Goal: Use online tool/utility: Utilize a website feature to perform a specific function

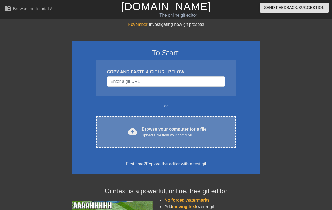
click at [133, 136] on span "cloud_upload" at bounding box center [133, 132] width 10 height 10
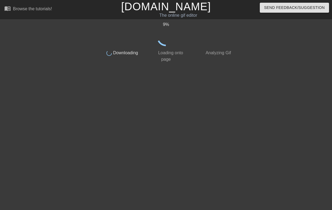
click at [200, 49] on div "done Analyzing Gif" at bounding box center [214, 54] width 48 height 16
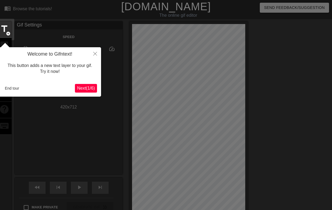
scroll to position [13, 0]
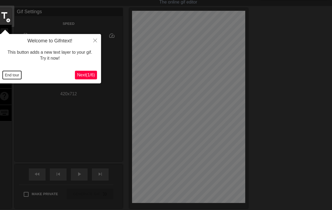
click at [14, 75] on button "End tour" at bounding box center [12, 75] width 19 height 8
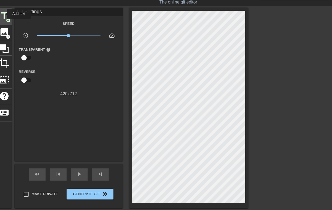
click at [3, 14] on span "title" at bounding box center [4, 16] width 10 height 10
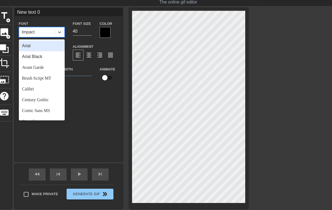
click at [39, 30] on div "Impact" at bounding box center [36, 32] width 35 height 10
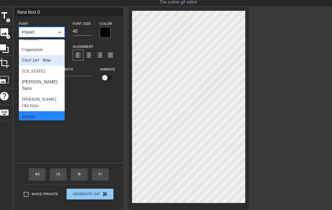
scroll to position [96, 0]
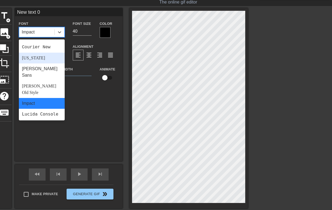
click at [45, 63] on div "[US_STATE]" at bounding box center [42, 58] width 46 height 11
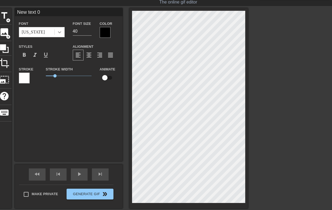
click at [59, 31] on icon at bounding box center [59, 31] width 5 height 5
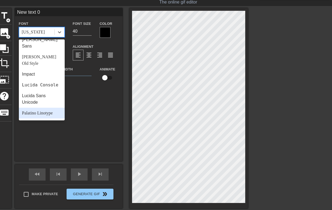
scroll to position [125, 0]
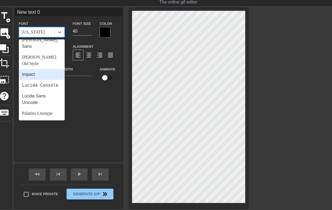
click at [33, 69] on div "Impact" at bounding box center [42, 74] width 46 height 11
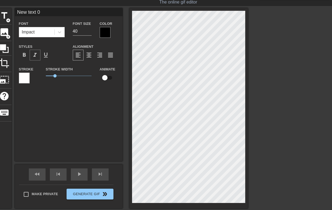
click at [35, 53] on span "format_italic" at bounding box center [35, 55] width 6 height 6
click at [28, 14] on input "New text 0" at bounding box center [69, 12] width 108 height 8
type input "TITTIES"
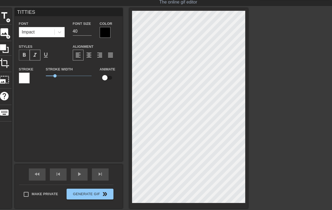
click at [26, 56] on span "format_bold" at bounding box center [24, 55] width 6 height 6
click at [23, 53] on span "format_bold" at bounding box center [24, 55] width 6 height 6
drag, startPoint x: 54, startPoint y: 76, endPoint x: 64, endPoint y: 76, distance: 10.0
click at [64, 76] on span "2" at bounding box center [64, 75] width 3 height 3
type input "134"
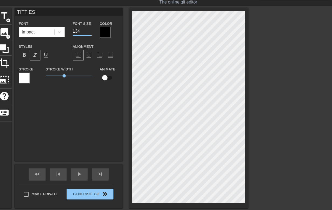
click at [90, 30] on input "134" at bounding box center [82, 31] width 19 height 9
click at [264, 91] on div at bounding box center [295, 89] width 81 height 162
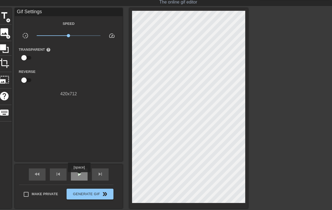
click at [80, 176] on span "play_arrow" at bounding box center [79, 174] width 6 height 6
click at [290, 51] on div at bounding box center [295, 89] width 81 height 162
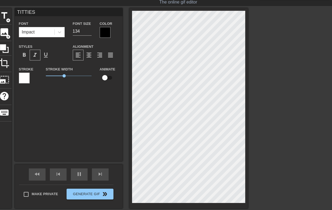
click at [106, 33] on div at bounding box center [105, 32] width 11 height 11
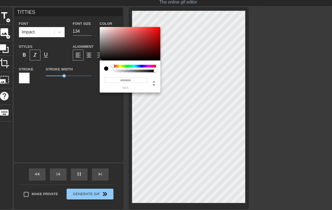
type input "30"
type input "#AB3C3C"
type input "60"
type input "#F30707"
type input "30"
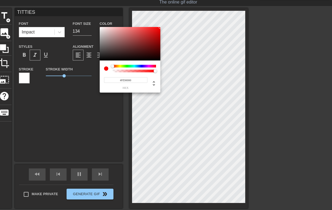
type input "#FF0000"
drag, startPoint x: 139, startPoint y: 38, endPoint x: 168, endPoint y: 20, distance: 33.9
click at [168, 20] on div "#FF0000 hex" at bounding box center [166, 105] width 332 height 210
type input "30"
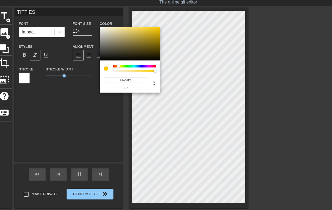
type input "#FF00D6"
type input "60"
type input "#FF0004"
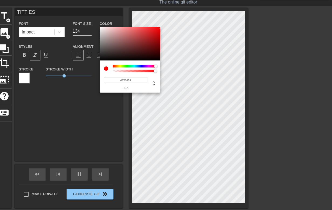
type input "60"
type input "#57FF00"
type input "30"
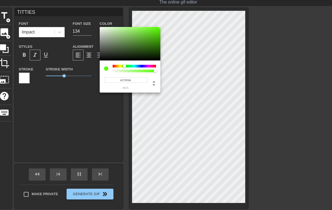
type input "#FF0000"
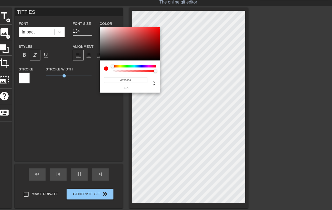
type input "30"
type input "#FF0004"
drag, startPoint x: 113, startPoint y: 65, endPoint x: 197, endPoint y: 70, distance: 83.8
click at [197, 70] on div "#FF0004 hex" at bounding box center [166, 105] width 332 height 210
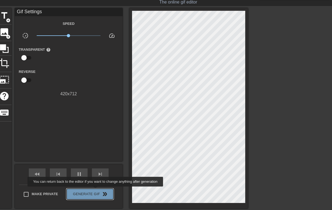
type input "30"
click at [99, 190] on button "Generate Gif double_arrow" at bounding box center [90, 194] width 47 height 11
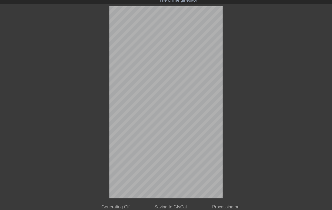
scroll to position [0, 0]
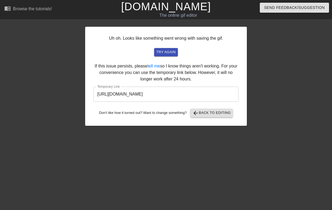
click at [156, 92] on input "[URL][DOMAIN_NAME]" at bounding box center [166, 94] width 145 height 15
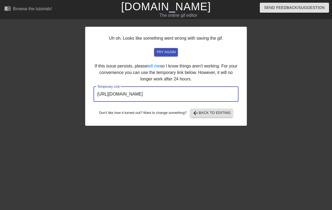
click at [156, 92] on input "[URL][DOMAIN_NAME]" at bounding box center [166, 94] width 145 height 15
